Goal: Information Seeking & Learning: Understand process/instructions

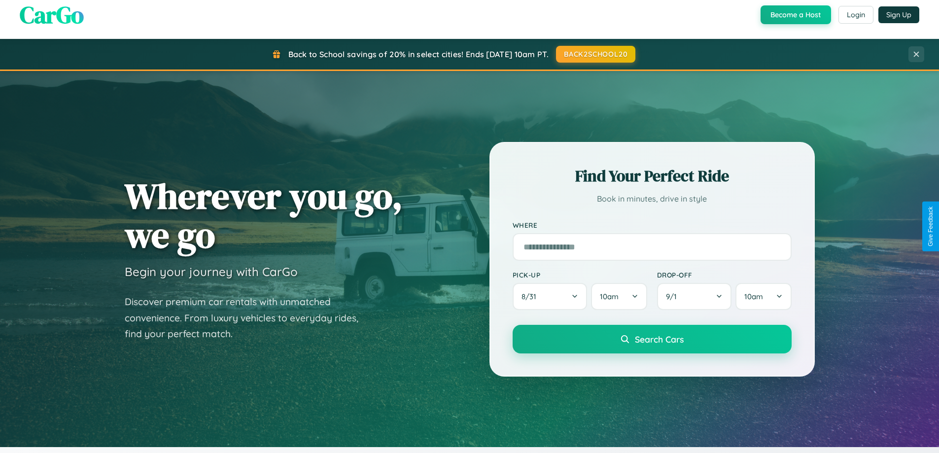
scroll to position [425, 0]
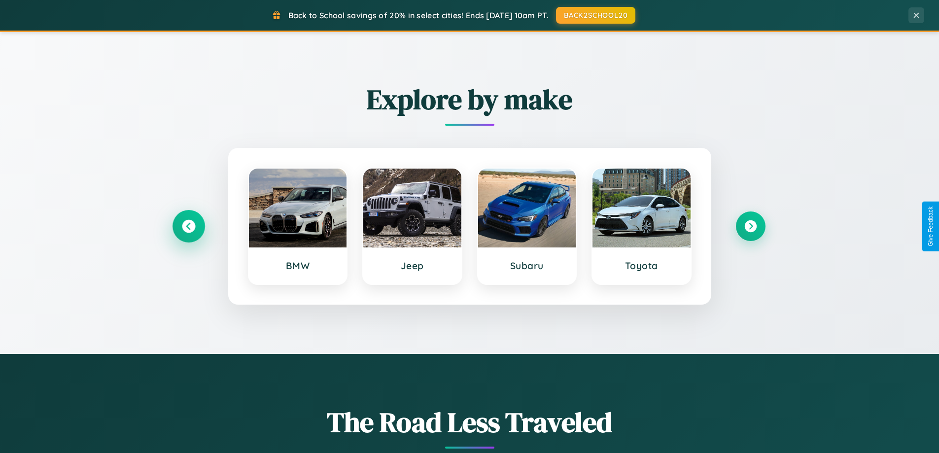
click at [188, 226] on icon at bounding box center [188, 226] width 13 height 13
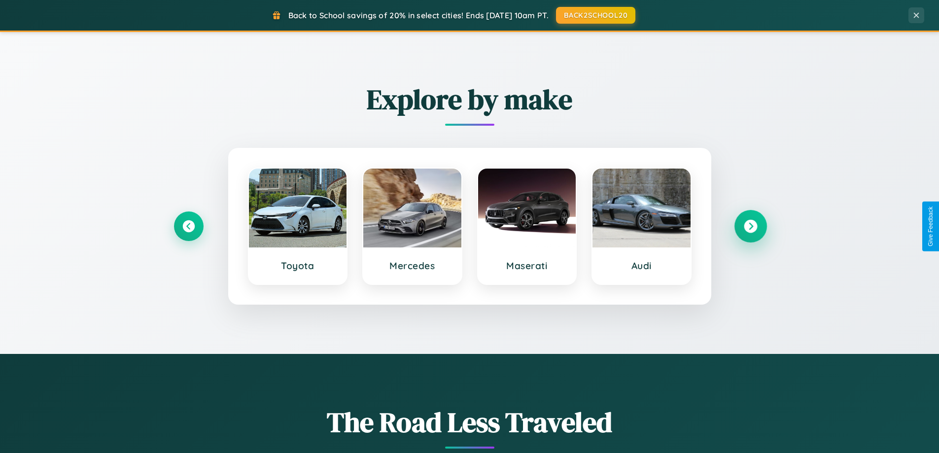
click at [750, 226] on icon at bounding box center [750, 226] width 13 height 13
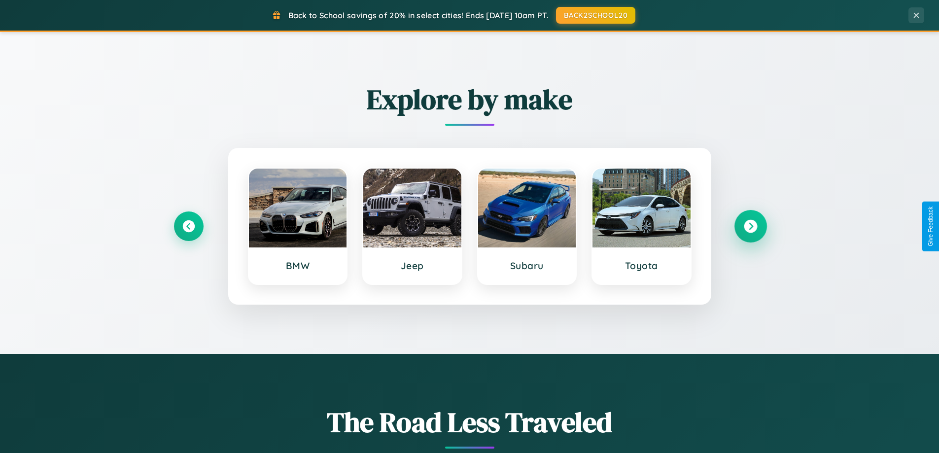
click at [750, 226] on icon at bounding box center [750, 226] width 13 height 13
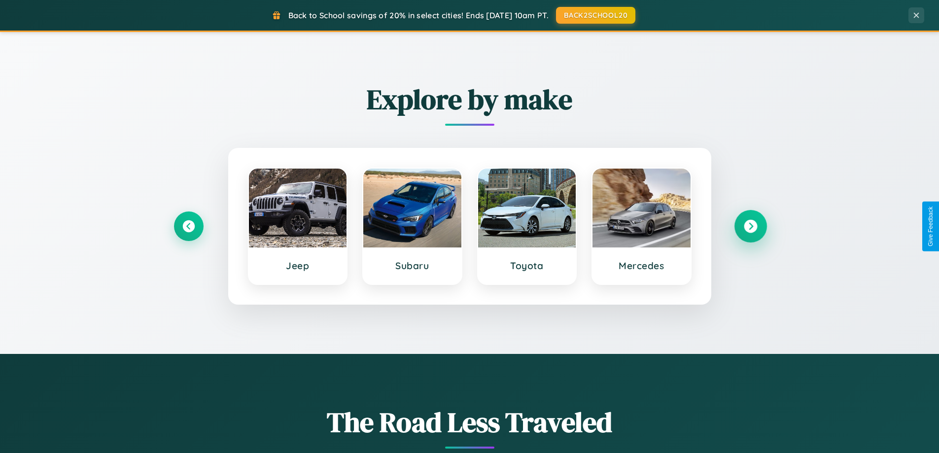
click at [750, 226] on icon at bounding box center [750, 226] width 13 height 13
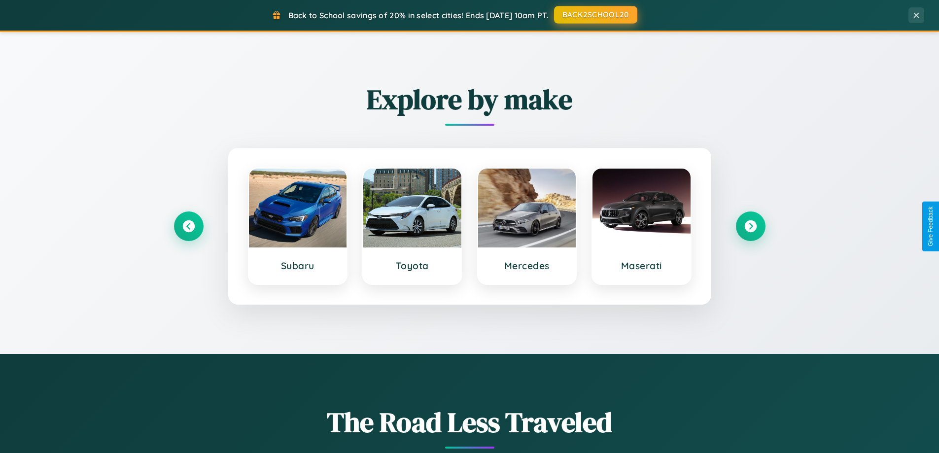
click at [595, 15] on button "BACK2SCHOOL20" at bounding box center [595, 15] width 83 height 18
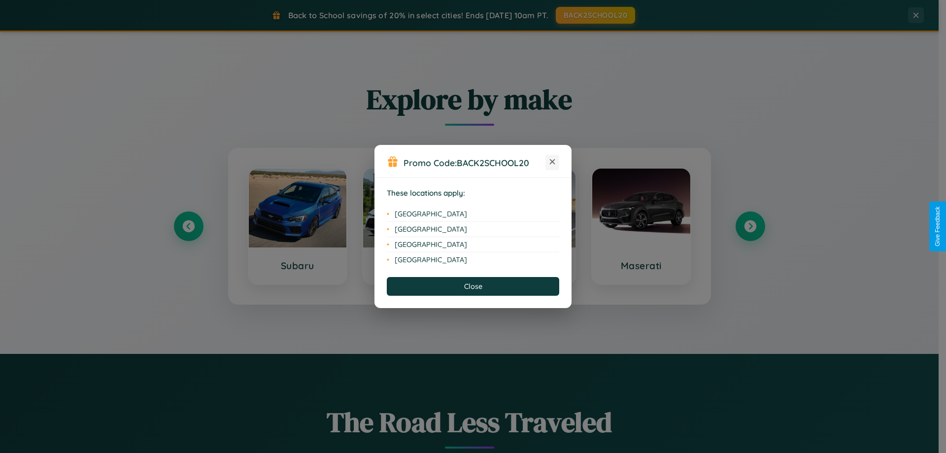
click at [553, 162] on icon at bounding box center [552, 161] width 5 height 5
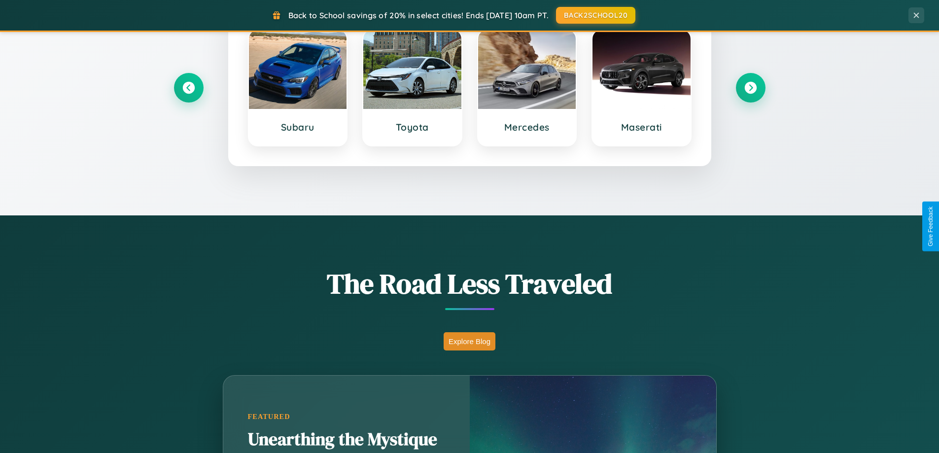
scroll to position [1897, 0]
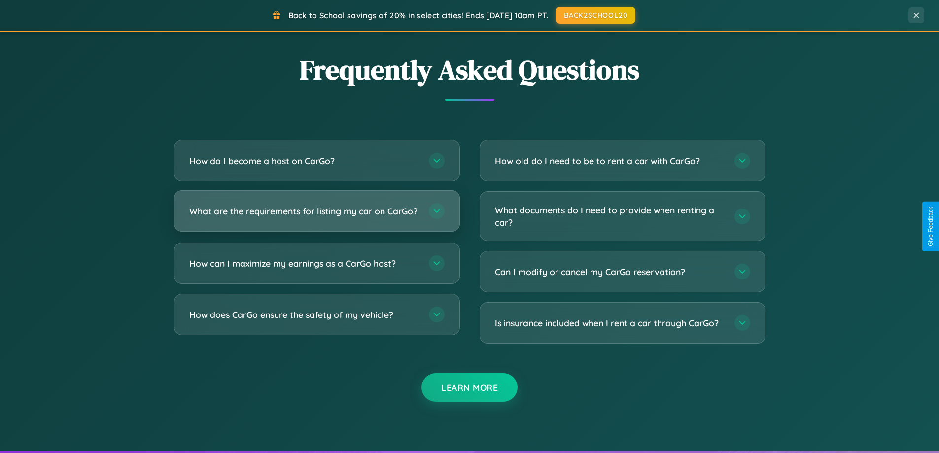
click at [316, 215] on h3 "What are the requirements for listing my car on CarGo?" at bounding box center [304, 211] width 230 height 12
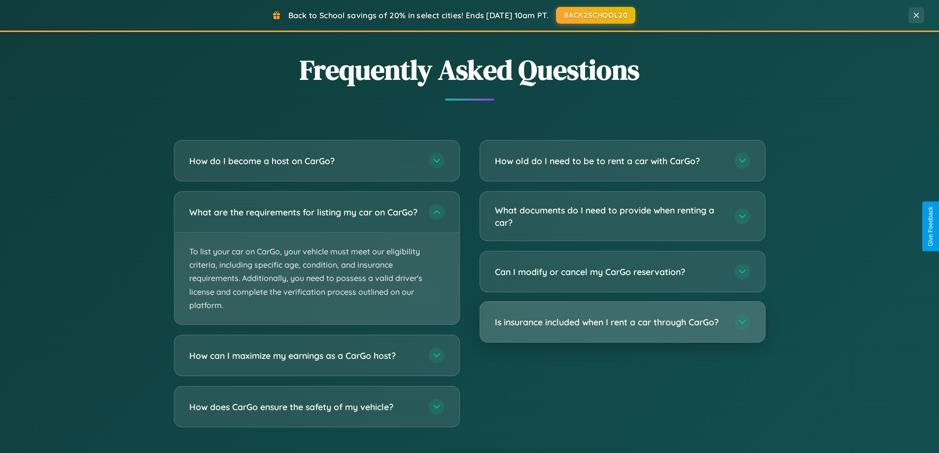
click at [622, 322] on h3 "Is insurance included when I rent a car through CarGo?" at bounding box center [610, 322] width 230 height 12
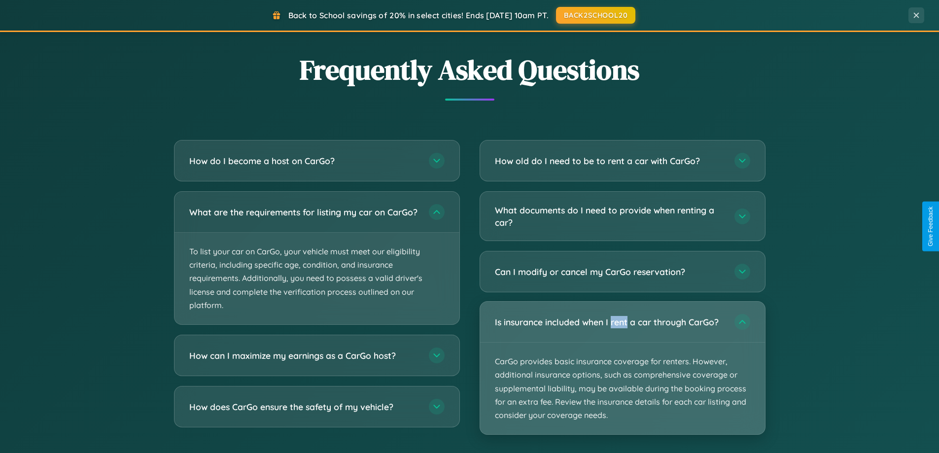
scroll to position [1584, 0]
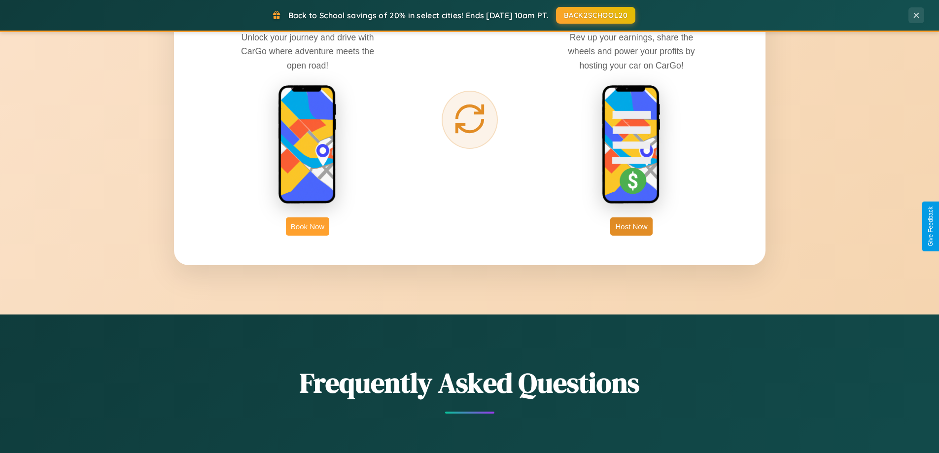
click at [308, 226] on button "Book Now" at bounding box center [307, 226] width 43 height 18
